Goal: Use online tool/utility: Utilize a website feature to perform a specific function

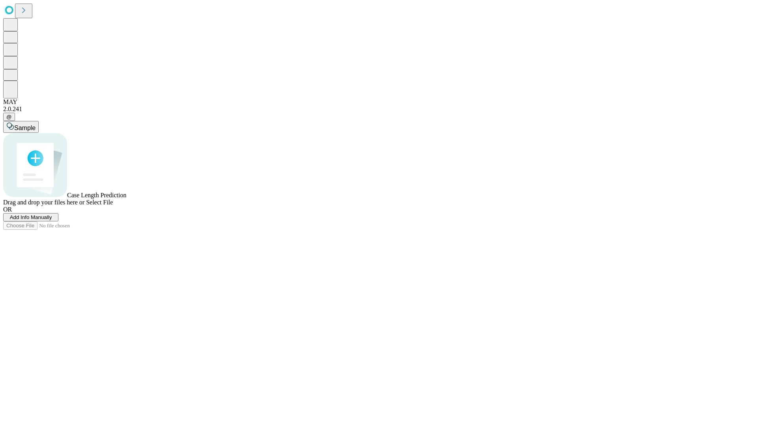
click at [113, 205] on span "Select File" at bounding box center [99, 202] width 27 height 7
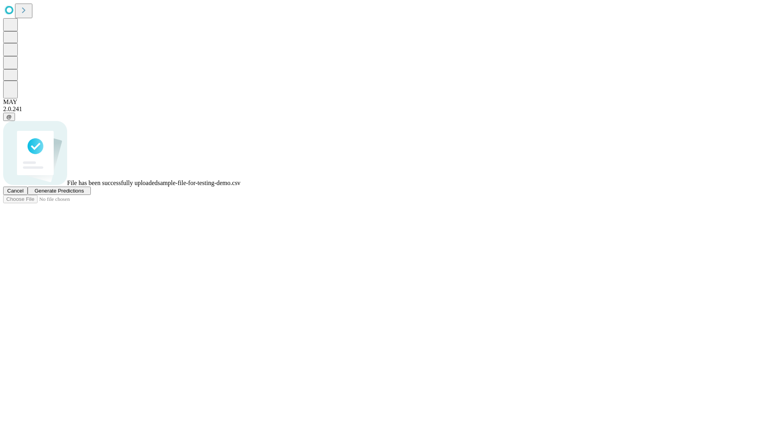
click at [84, 194] on span "Generate Predictions" at bounding box center [58, 191] width 49 height 6
